Goal: Transaction & Acquisition: Purchase product/service

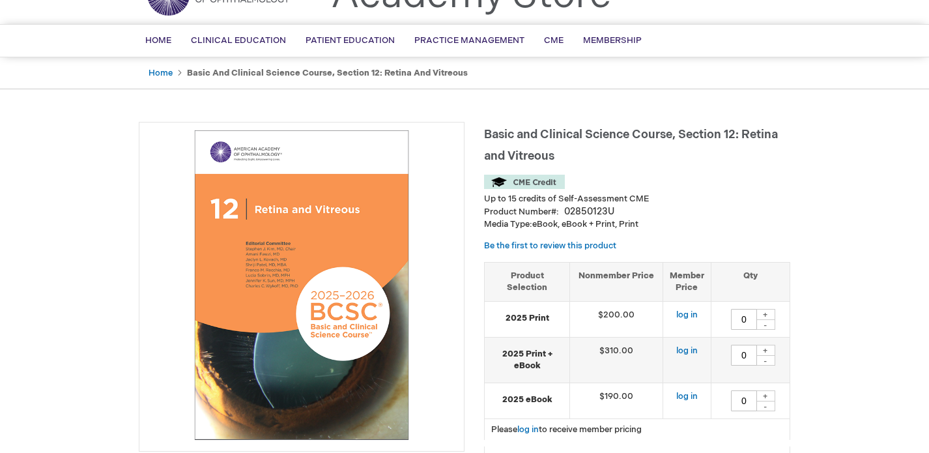
scroll to position [76, 0]
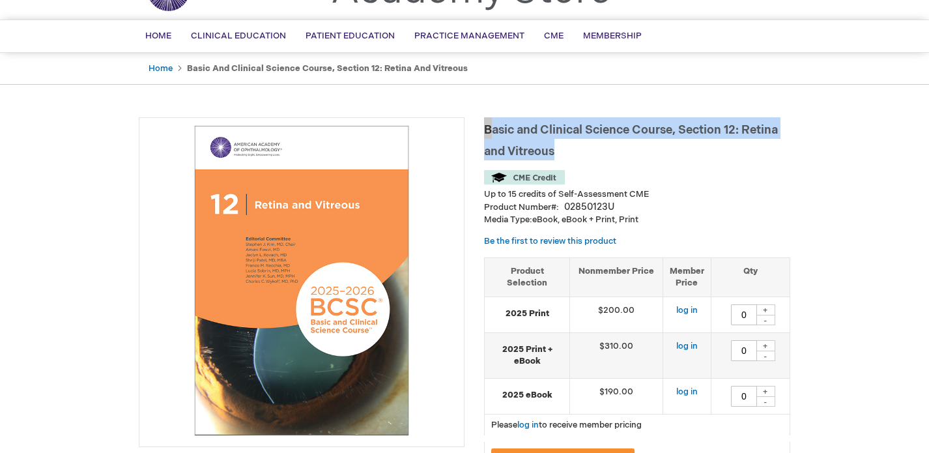
drag, startPoint x: 485, startPoint y: 127, endPoint x: 572, endPoint y: 160, distance: 93.4
click at [572, 160] on h1 "Basic and Clinical Science Course, Section 12: Retina and Vitreous" at bounding box center [637, 138] width 306 height 43
copy span "Basic and Clinical Science Course, Section 12: Retina and Vitreous"
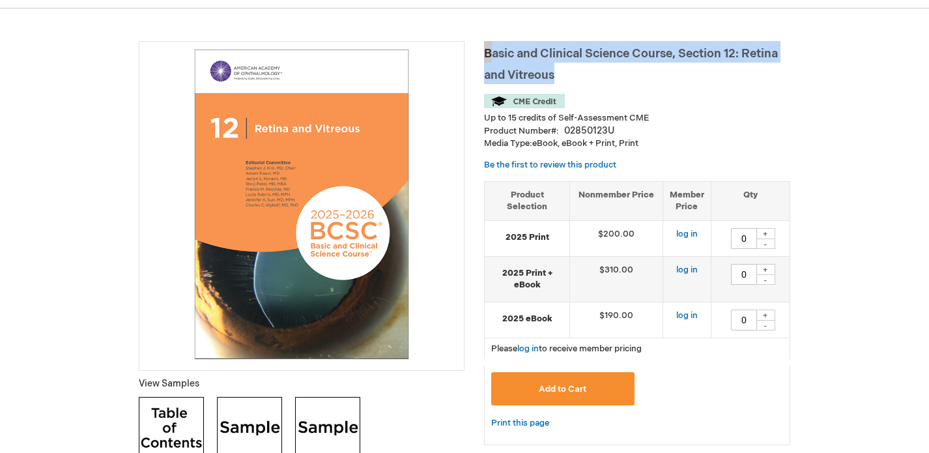
scroll to position [153, 0]
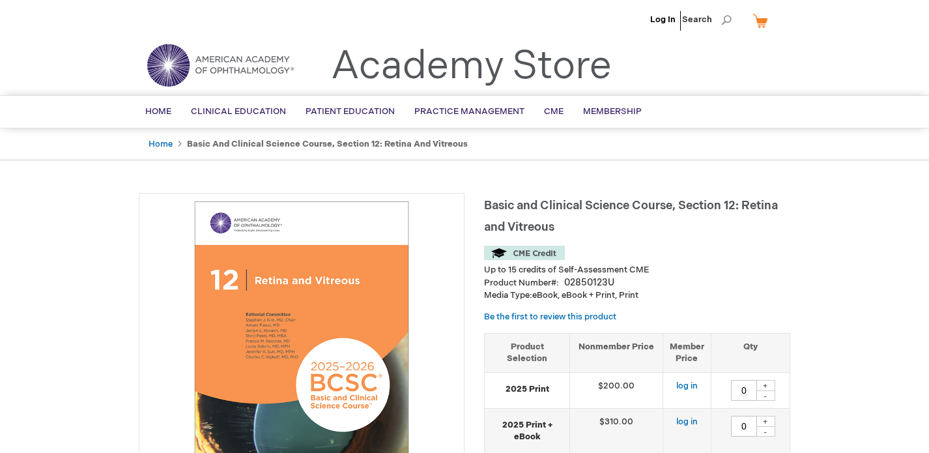
type input "0"
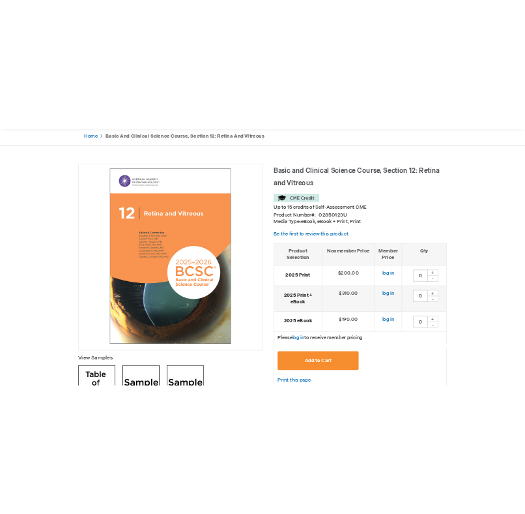
scroll to position [132, 0]
